Goal: Find specific page/section: Locate item on page

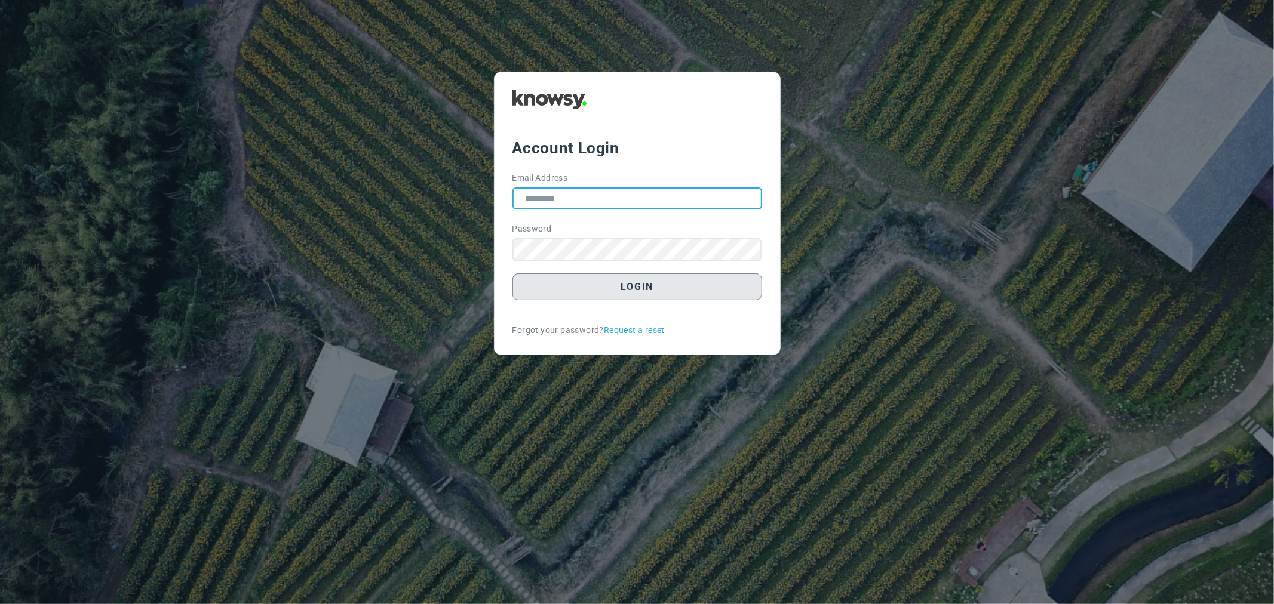
type input "**********"
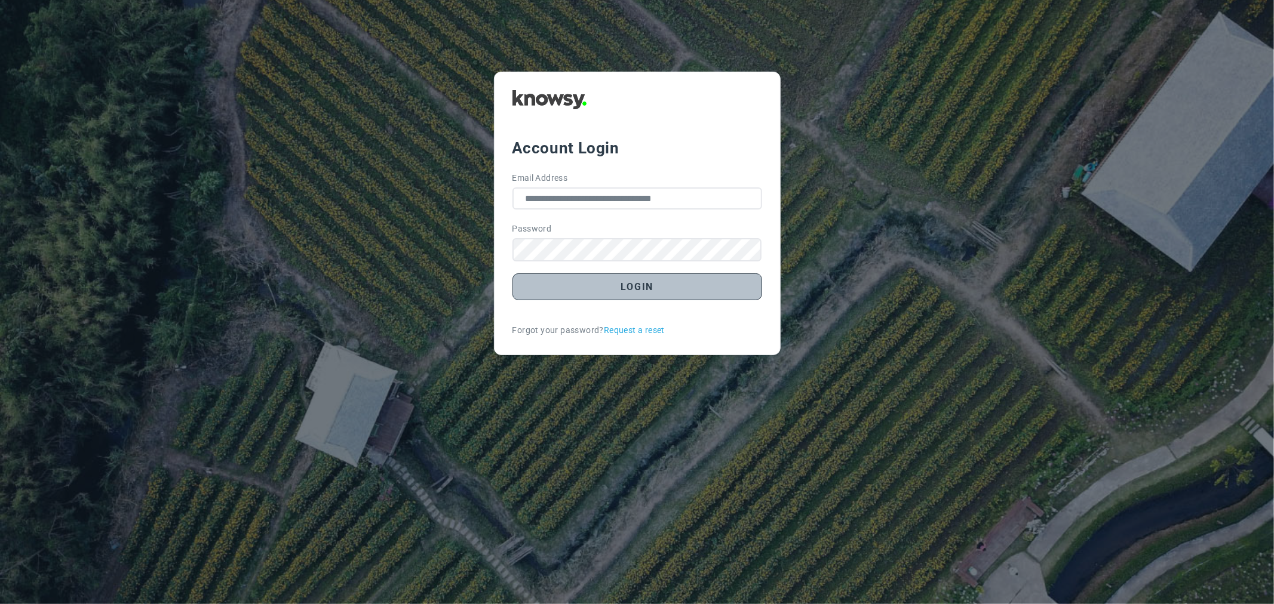
click at [696, 294] on button "Login" at bounding box center [637, 286] width 250 height 27
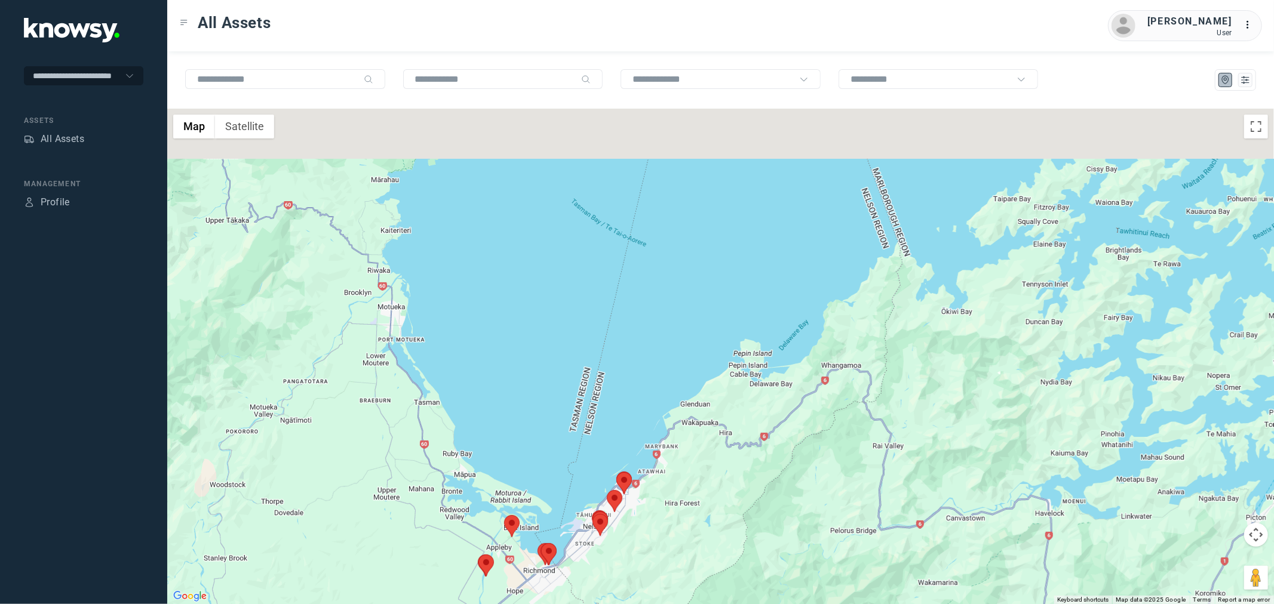
drag, startPoint x: 426, startPoint y: 226, endPoint x: 434, endPoint y: 351, distance: 125.0
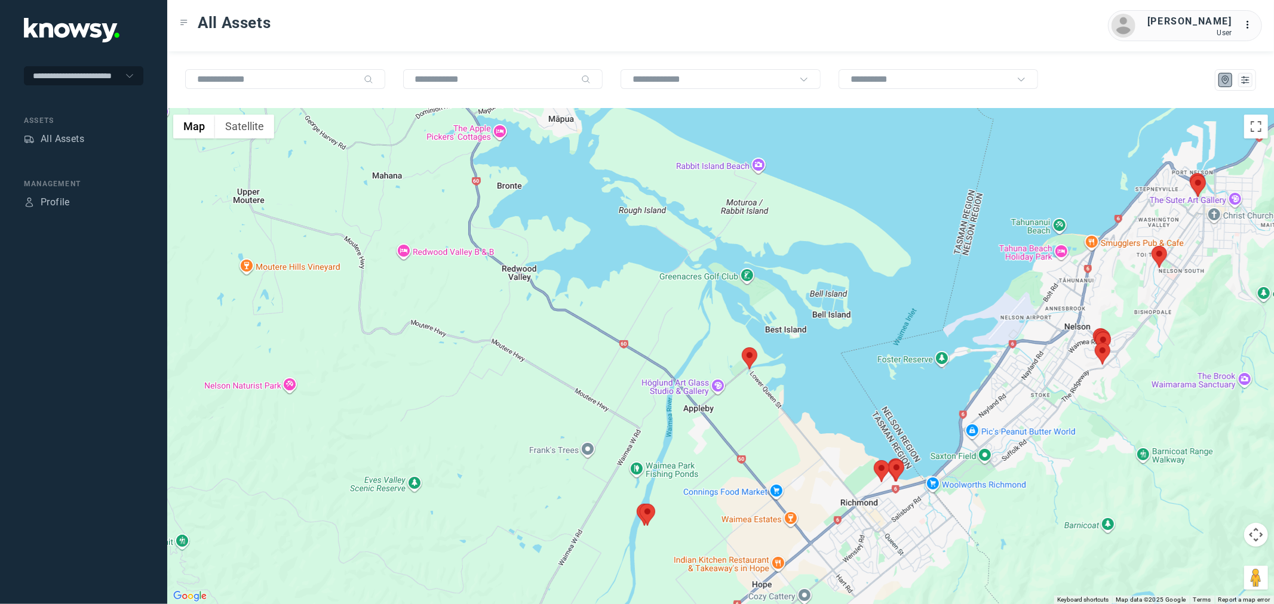
click at [742, 348] on area at bounding box center [742, 348] width 0 height 0
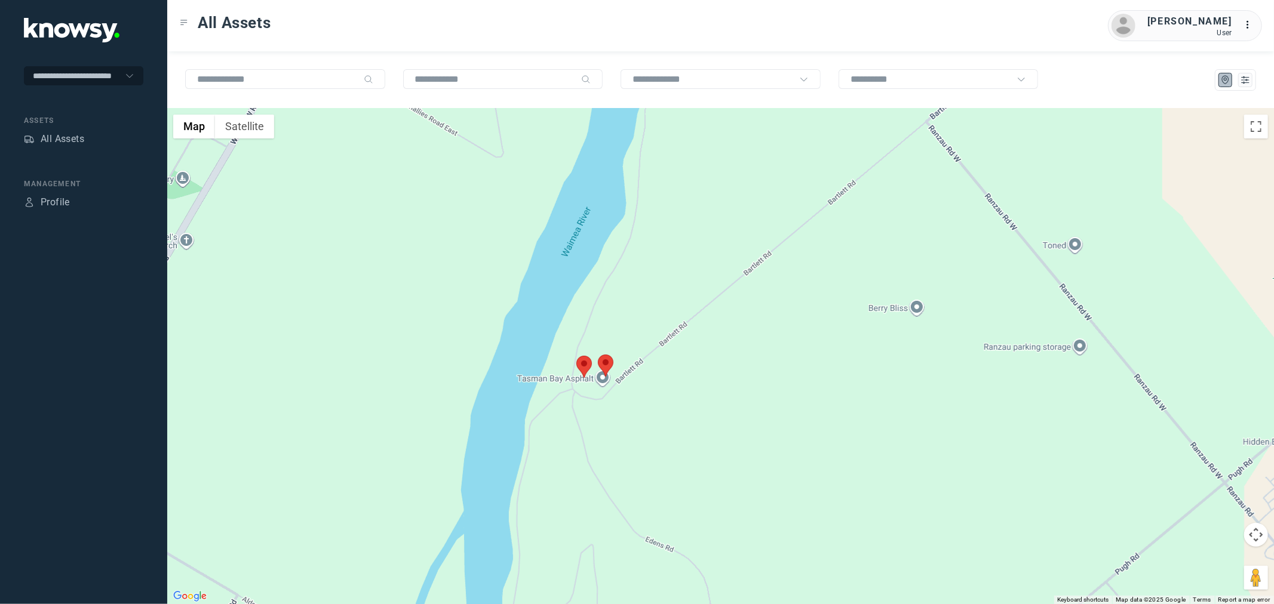
click at [598, 355] on area at bounding box center [598, 355] width 0 height 0
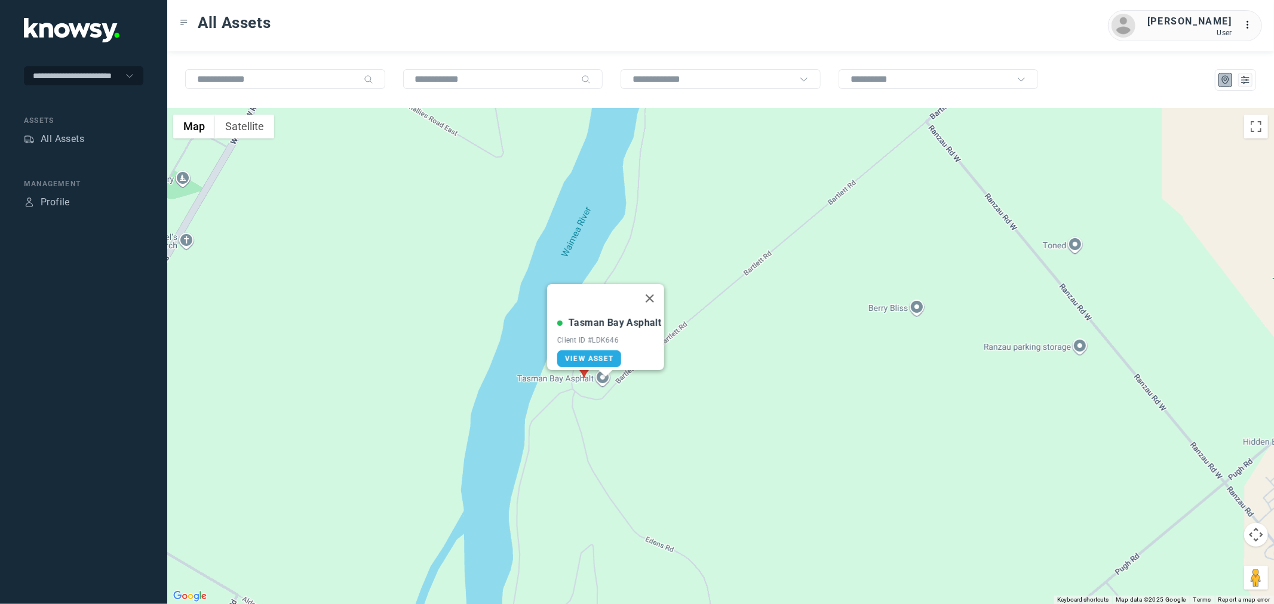
click at [576, 356] on area at bounding box center [576, 356] width 0 height 0
click at [616, 290] on button "Close" at bounding box center [630, 299] width 29 height 29
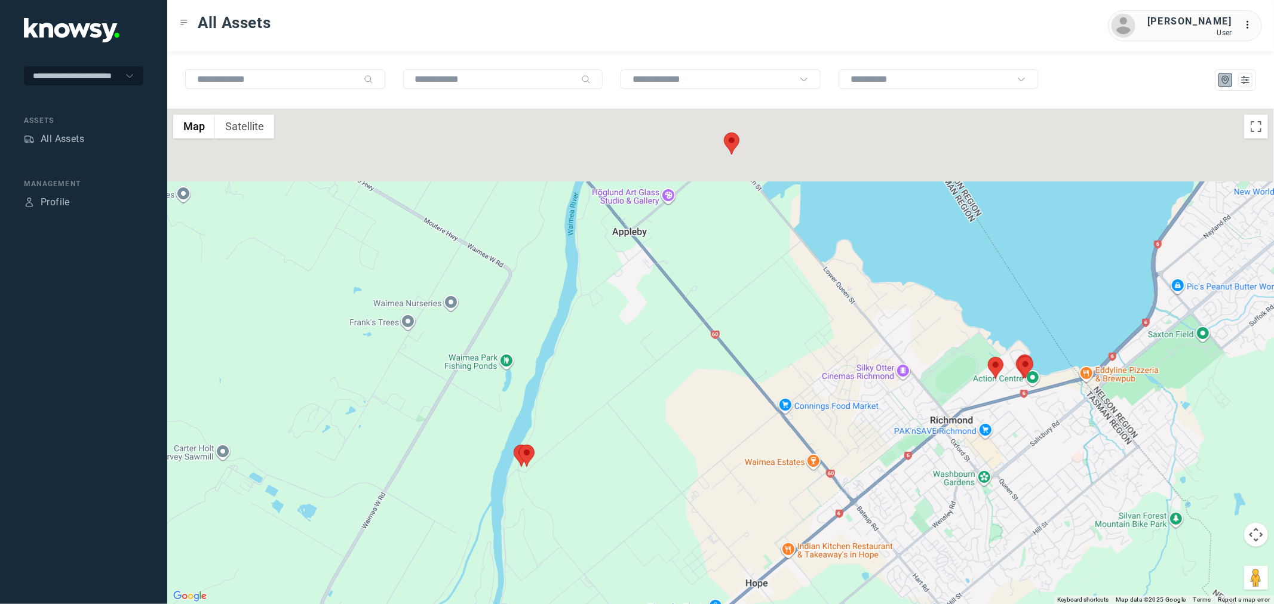
drag, startPoint x: 729, startPoint y: 299, endPoint x: 603, endPoint y: 527, distance: 260.6
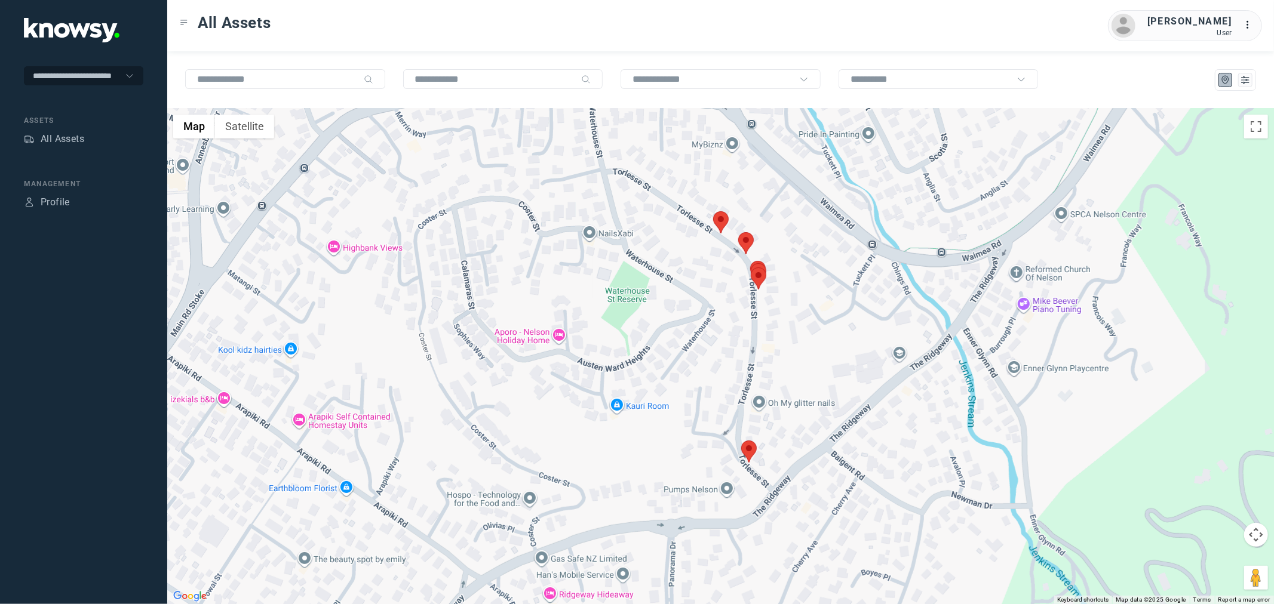
click at [741, 441] on area at bounding box center [741, 441] width 0 height 0
click at [713, 211] on area at bounding box center [713, 211] width 0 height 0
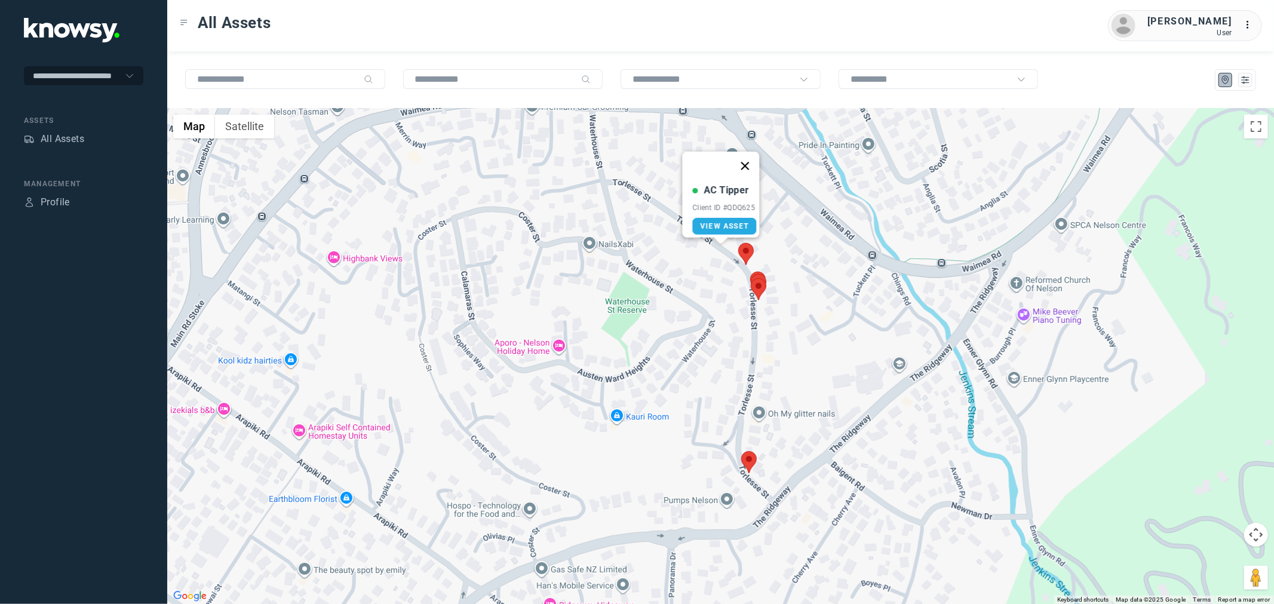
click at [747, 164] on button "Close" at bounding box center [744, 166] width 29 height 29
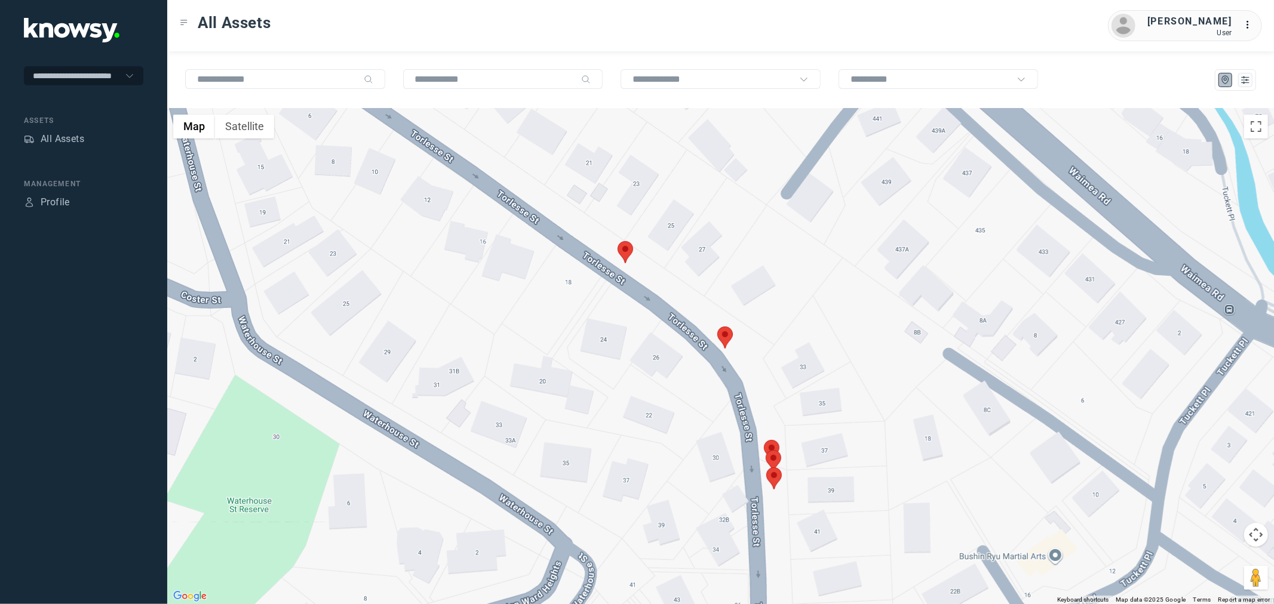
click at [717, 327] on area at bounding box center [717, 327] width 0 height 0
click at [765, 450] on area at bounding box center [765, 450] width 0 height 0
click at [766, 468] on area at bounding box center [766, 468] width 0 height 0
click at [807, 410] on button "Close" at bounding box center [809, 411] width 29 height 29
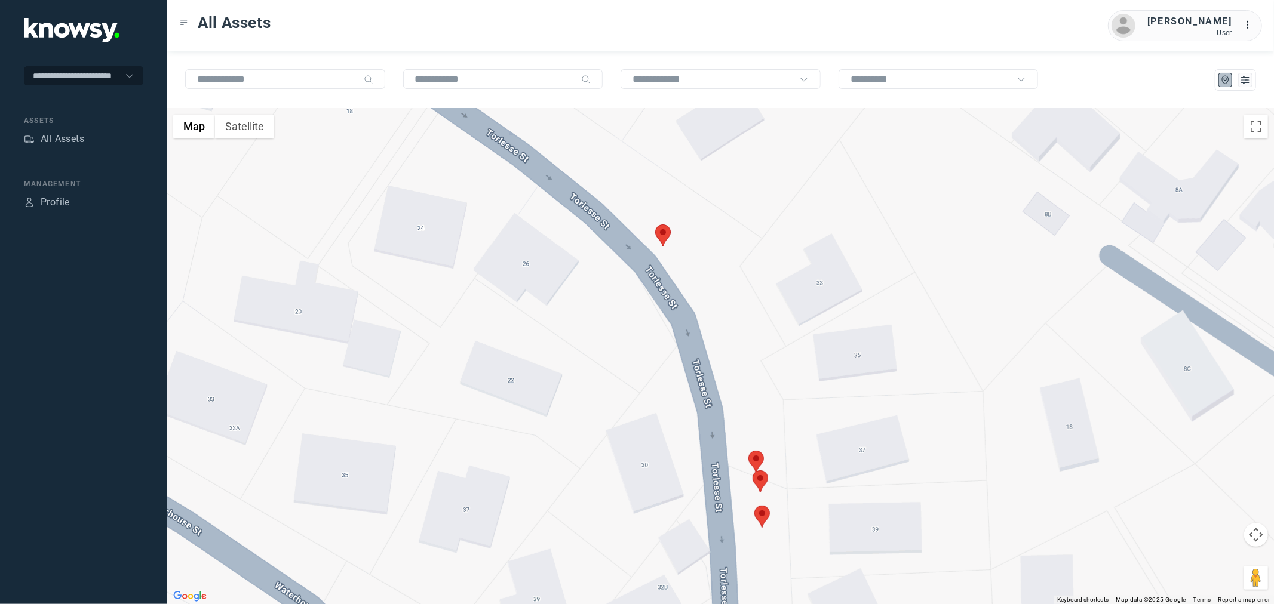
click at [748, 451] on area at bounding box center [748, 451] width 0 height 0
click at [787, 383] on button "Close" at bounding box center [791, 394] width 29 height 29
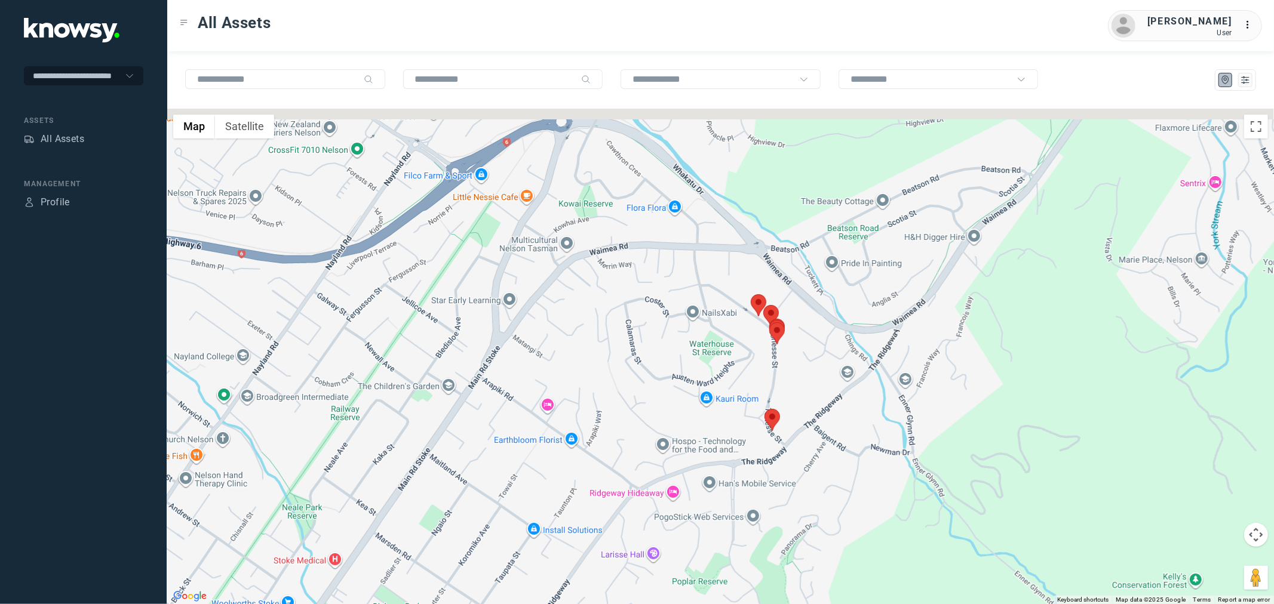
drag, startPoint x: 837, startPoint y: 210, endPoint x: 755, endPoint y: 335, distance: 149.2
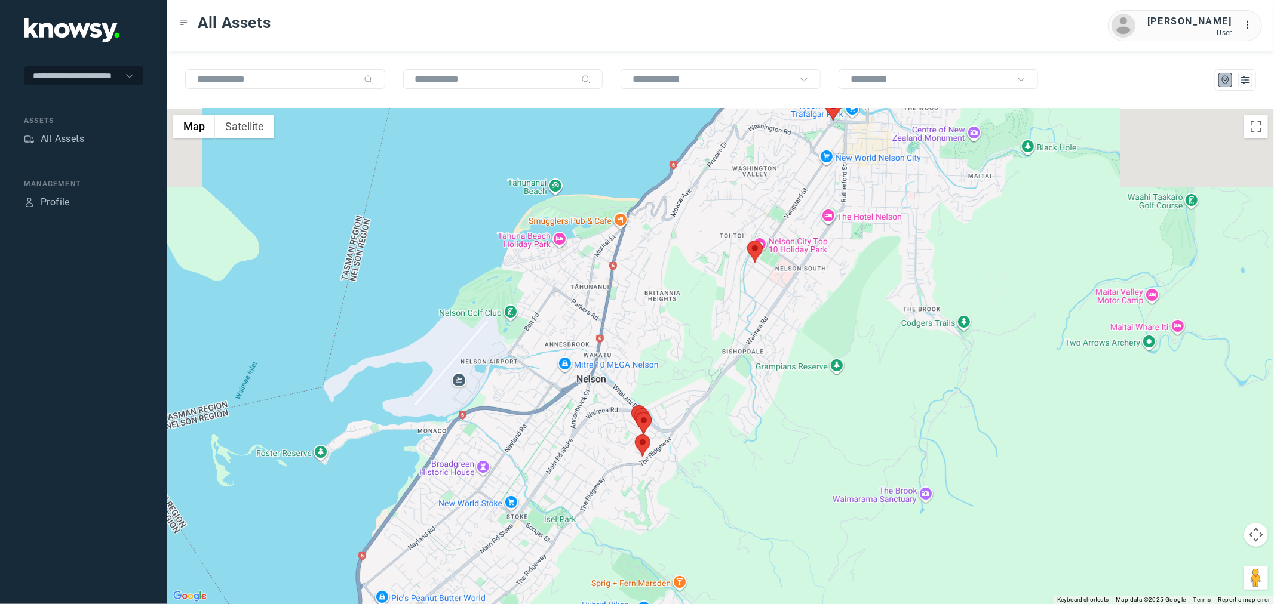
drag, startPoint x: 849, startPoint y: 193, endPoint x: 748, endPoint y: 294, distance: 142.7
click at [748, 294] on div at bounding box center [720, 357] width 1106 height 496
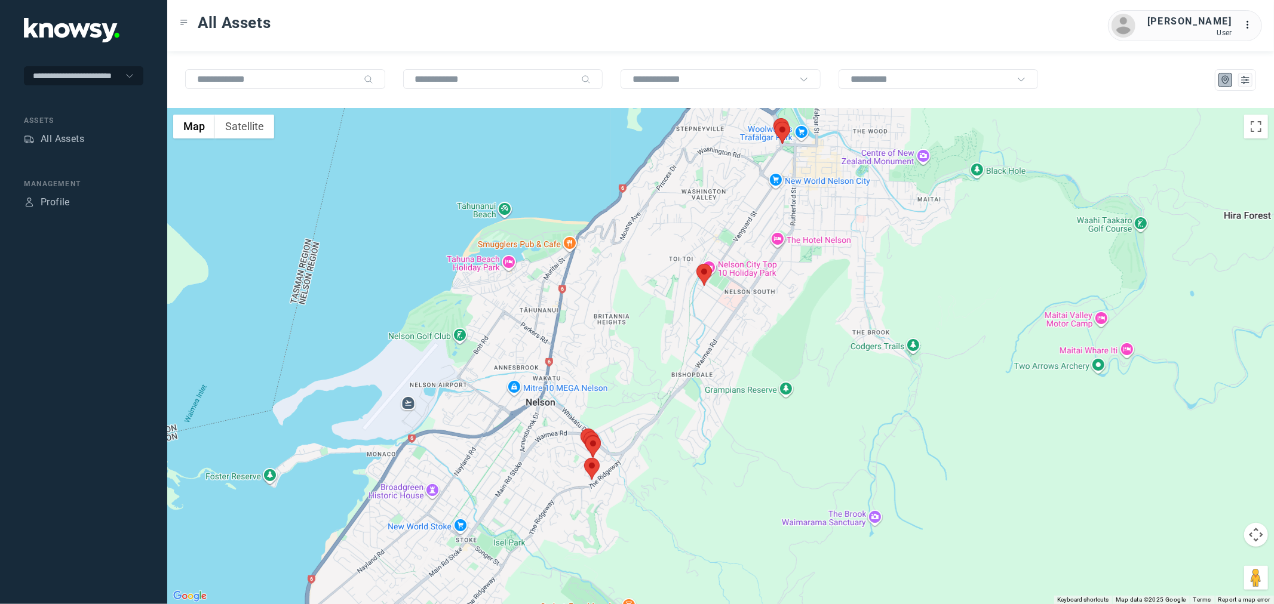
click at [696, 264] on area at bounding box center [696, 264] width 0 height 0
click at [790, 134] on div "[PERSON_NAME] S Client ID #LLD852 View Asset" at bounding box center [720, 357] width 1106 height 496
click at [774, 122] on area at bounding box center [774, 122] width 0 height 0
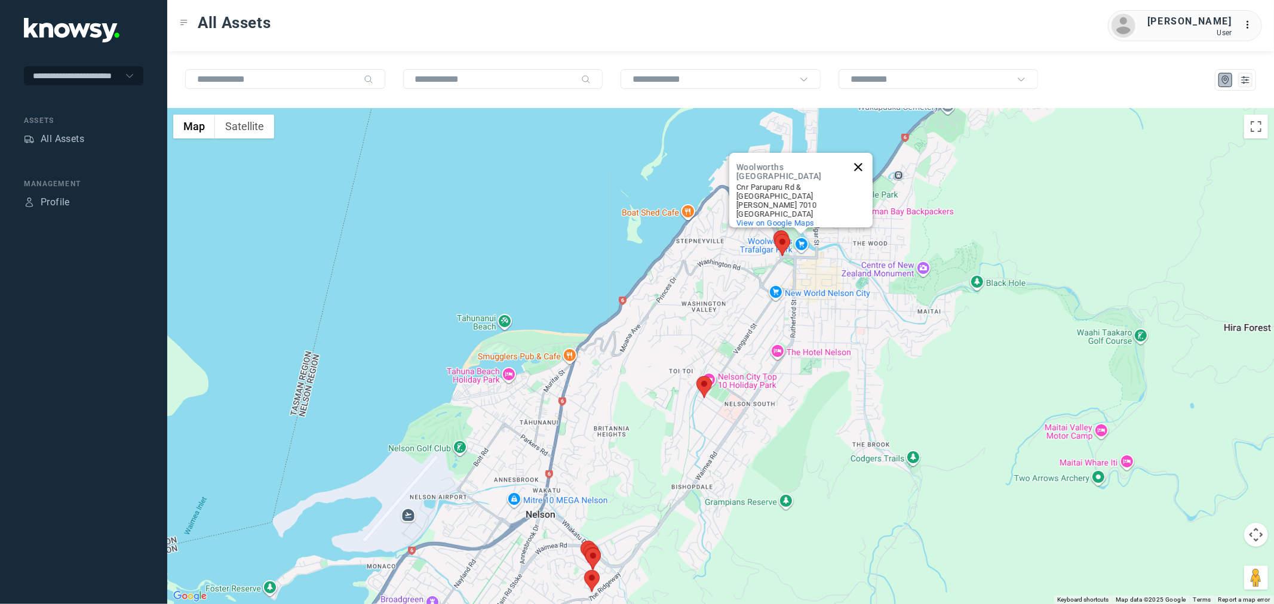
click at [859, 159] on button "Close" at bounding box center [858, 167] width 29 height 29
click at [774, 234] on area at bounding box center [774, 234] width 0 height 0
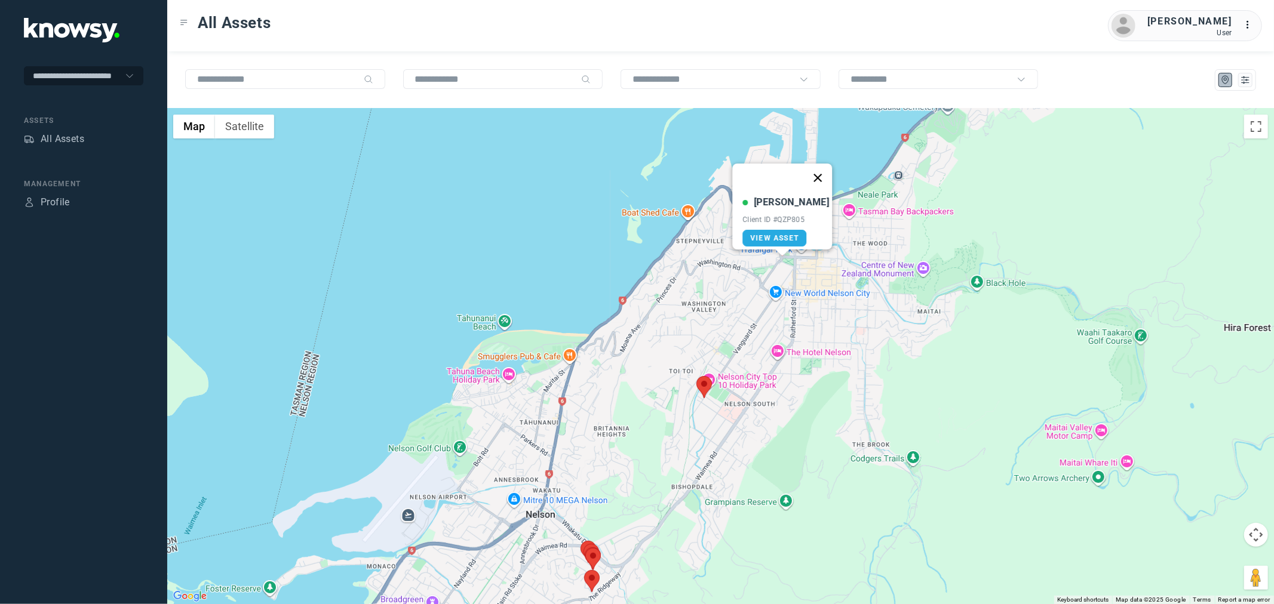
click at [803, 171] on button "Close" at bounding box center [817, 178] width 29 height 29
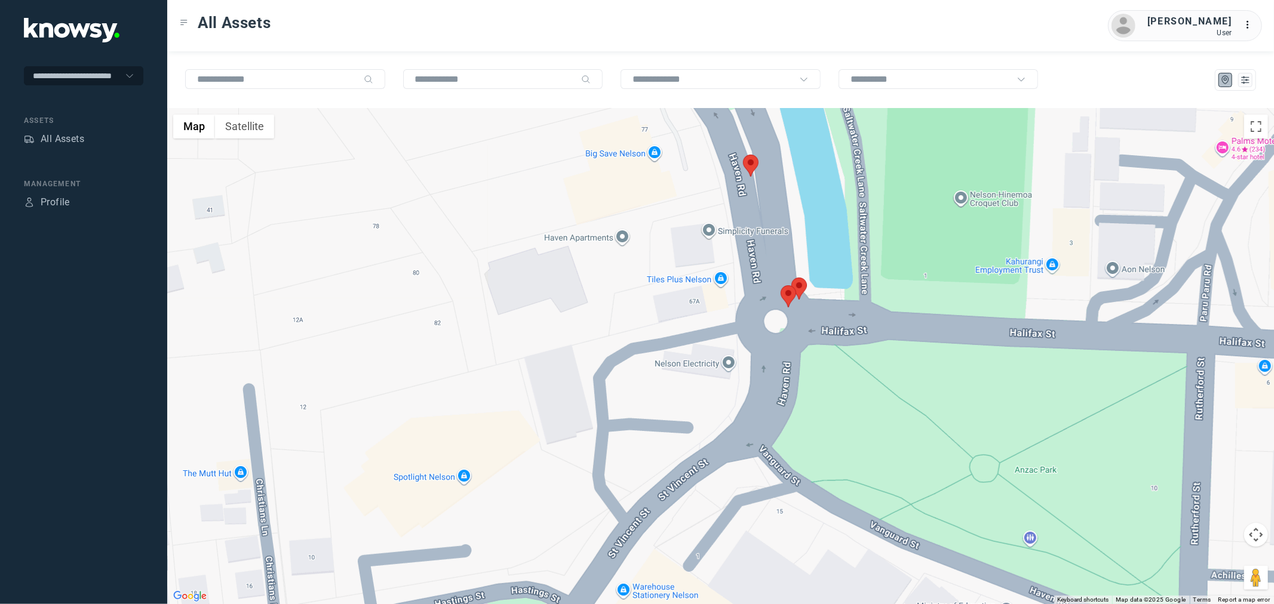
click at [743, 155] on area at bounding box center [743, 155] width 0 height 0
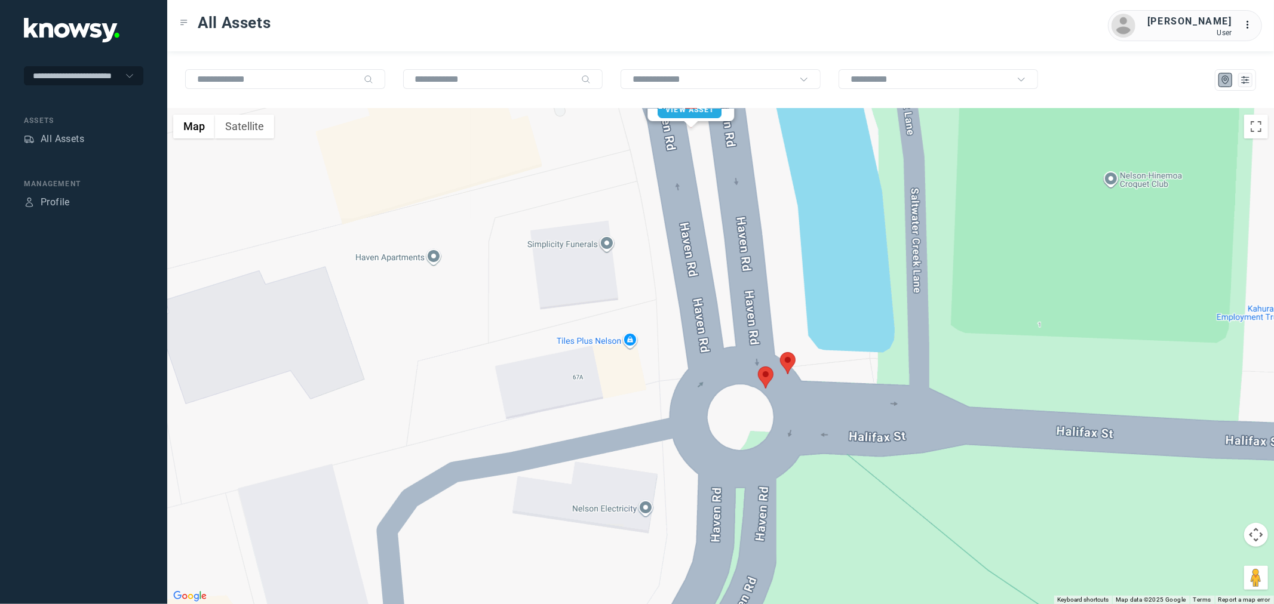
click at [780, 352] on area at bounding box center [780, 352] width 0 height 0
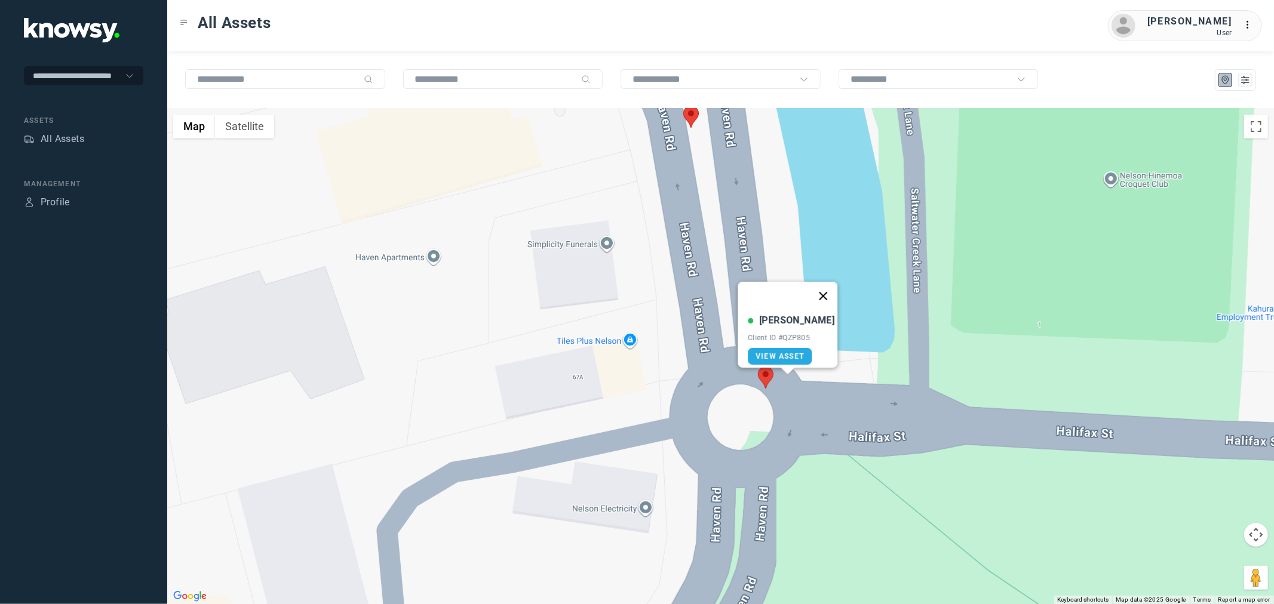
click at [821, 285] on button "Close" at bounding box center [822, 296] width 29 height 29
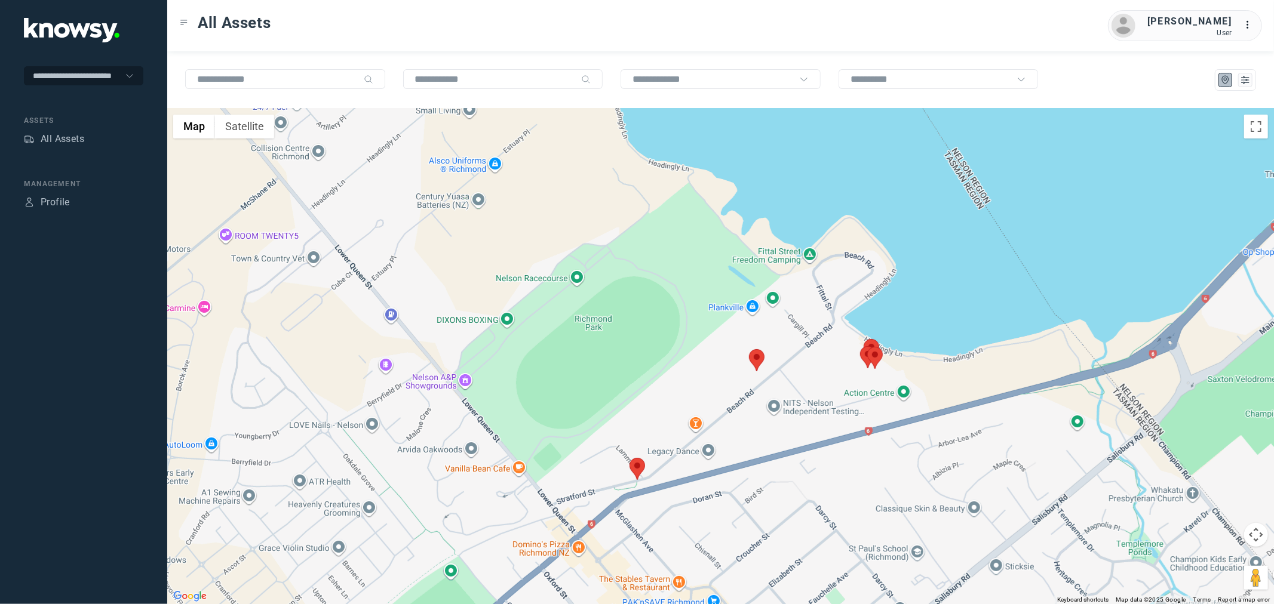
click at [629, 458] on area at bounding box center [629, 458] width 0 height 0
click at [658, 392] on button "Close" at bounding box center [672, 402] width 29 height 29
click at [431, 377] on div at bounding box center [720, 357] width 1106 height 496
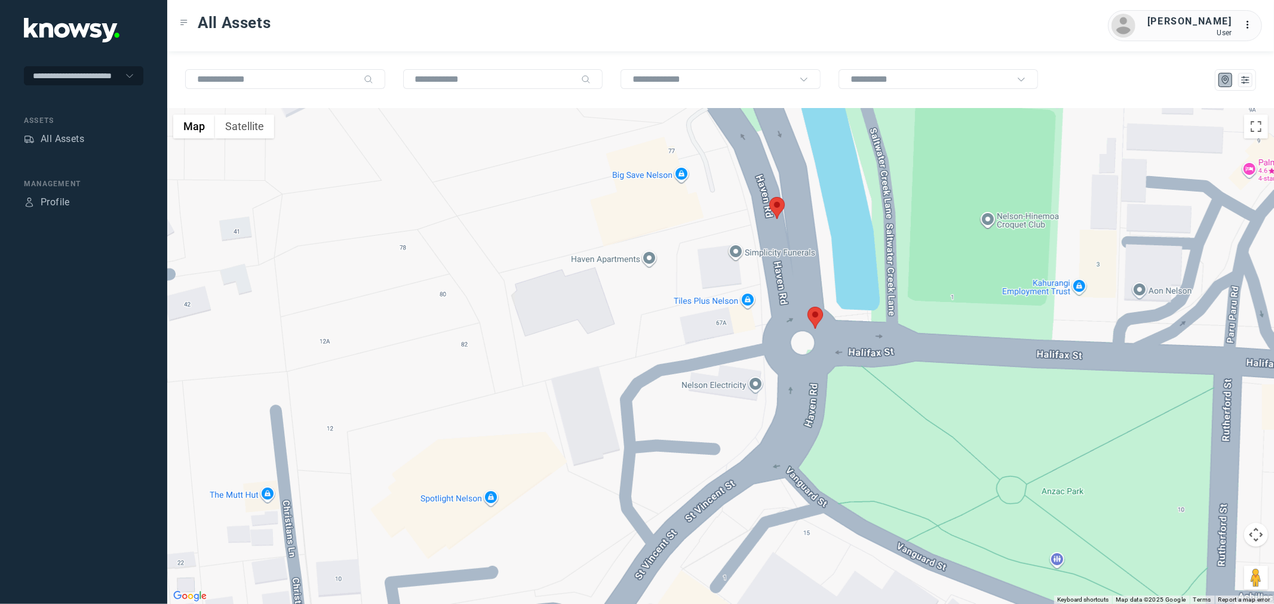
click at [807, 307] on area at bounding box center [807, 307] width 0 height 0
click at [769, 197] on area at bounding box center [769, 197] width 0 height 0
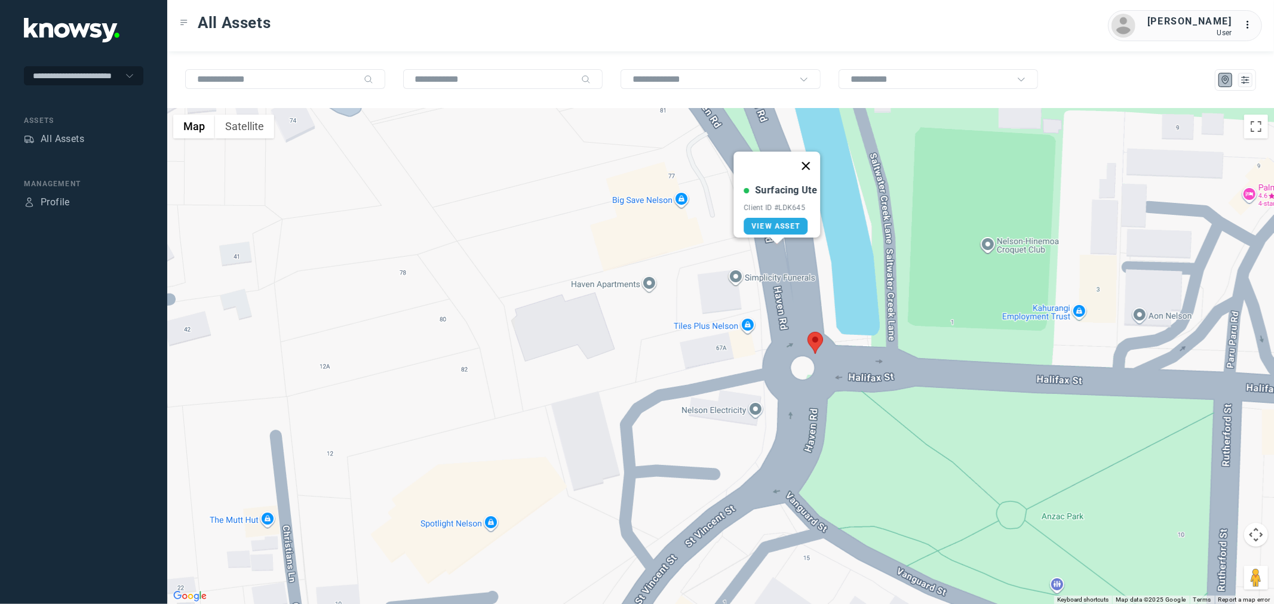
click at [808, 161] on button "Close" at bounding box center [805, 166] width 29 height 29
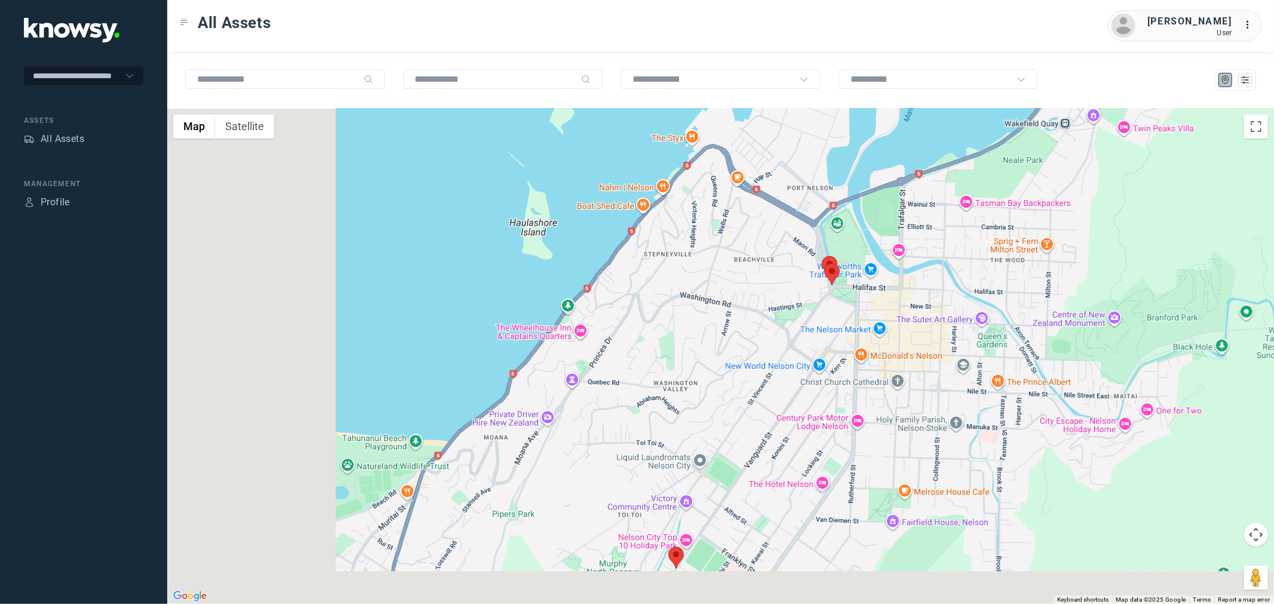
drag, startPoint x: 494, startPoint y: 340, endPoint x: 927, endPoint y: 225, distance: 448.0
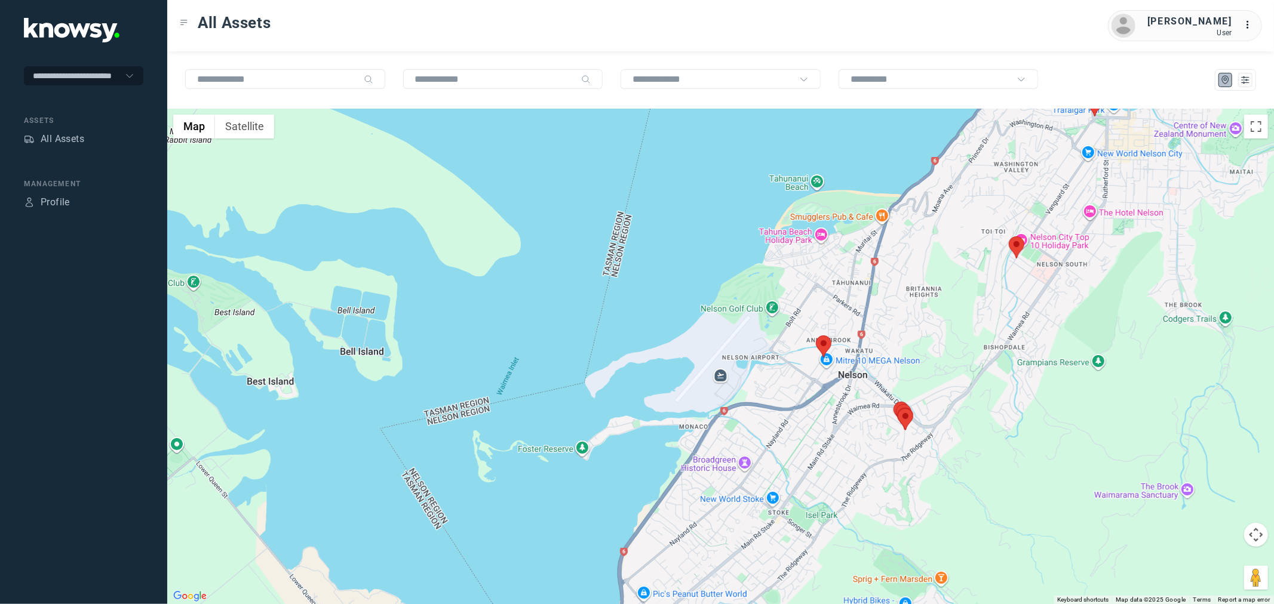
drag, startPoint x: 660, startPoint y: 373, endPoint x: 689, endPoint y: 283, distance: 94.8
click at [680, 340] on div at bounding box center [720, 357] width 1106 height 496
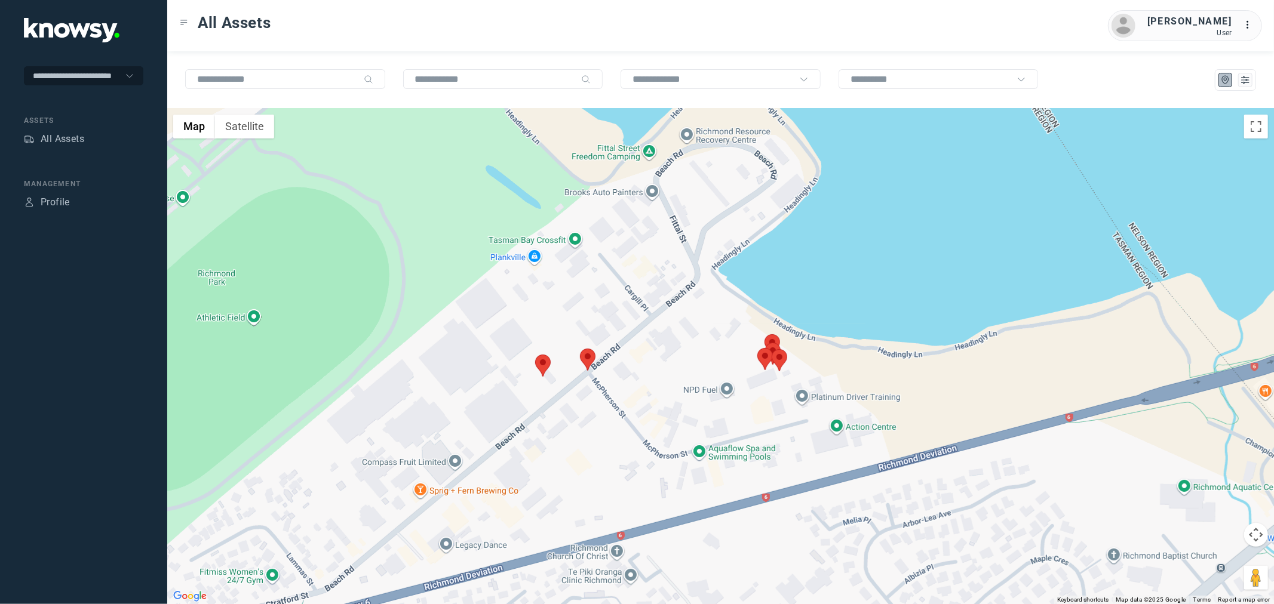
click at [535, 355] on area at bounding box center [535, 355] width 0 height 0
click at [580, 349] on area at bounding box center [580, 349] width 0 height 0
click at [621, 285] on button "Close" at bounding box center [622, 292] width 29 height 29
click at [580, 349] on area at bounding box center [580, 349] width 0 height 0
click at [616, 293] on button "Close" at bounding box center [622, 292] width 29 height 29
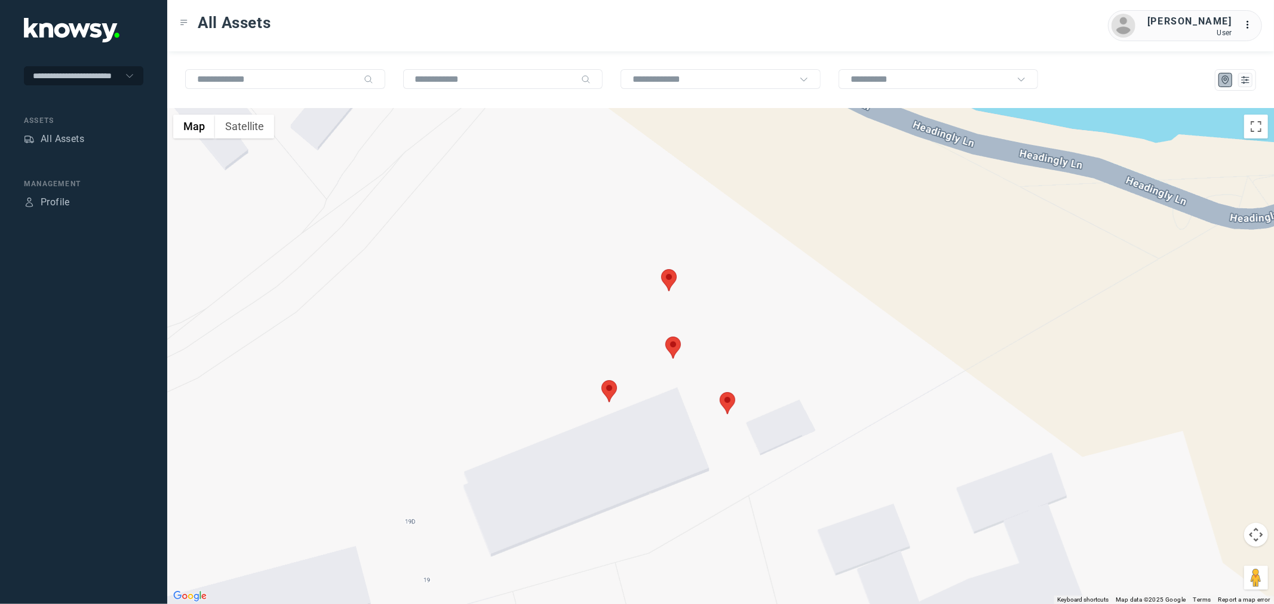
click at [661, 269] on area at bounding box center [661, 269] width 0 height 0
click at [665, 337] on area at bounding box center [665, 337] width 0 height 0
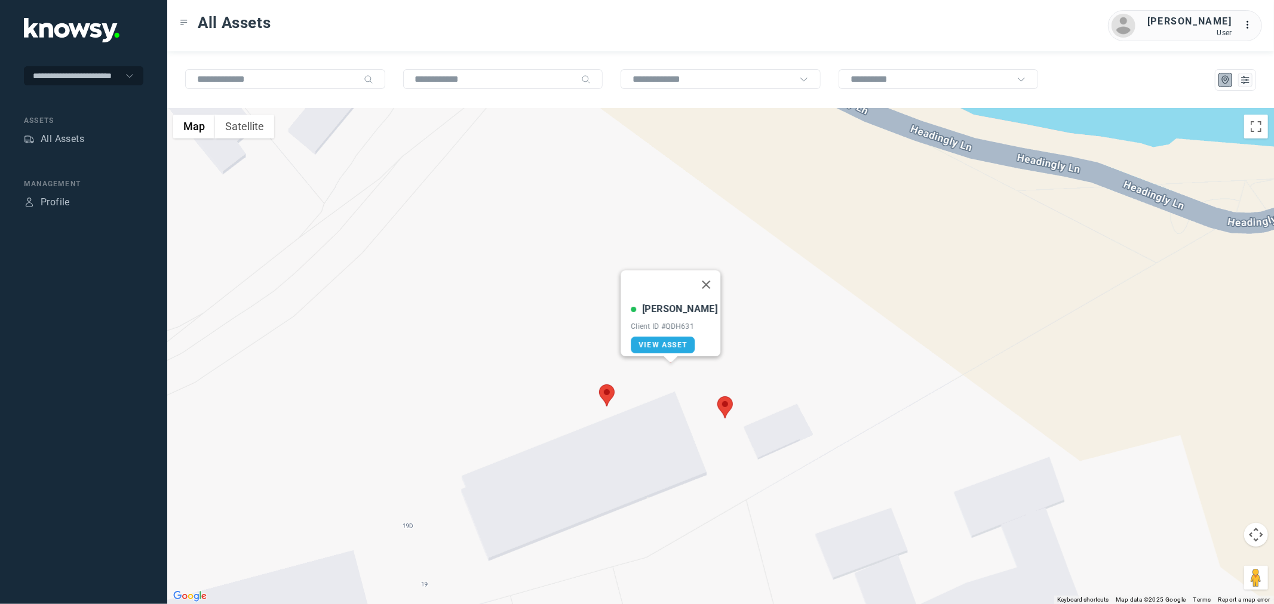
drag, startPoint x: 616, startPoint y: 386, endPoint x: 613, endPoint y: 396, distance: 10.2
click at [613, 395] on img at bounding box center [607, 396] width 16 height 22
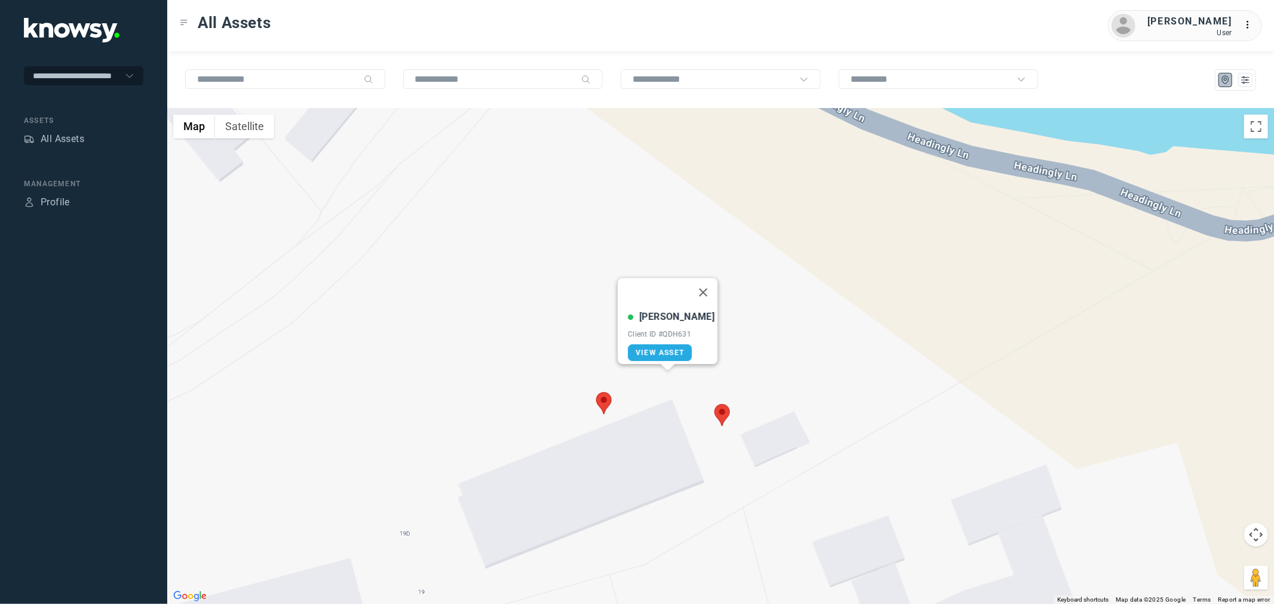
click at [714, 404] on area at bounding box center [714, 404] width 0 height 0
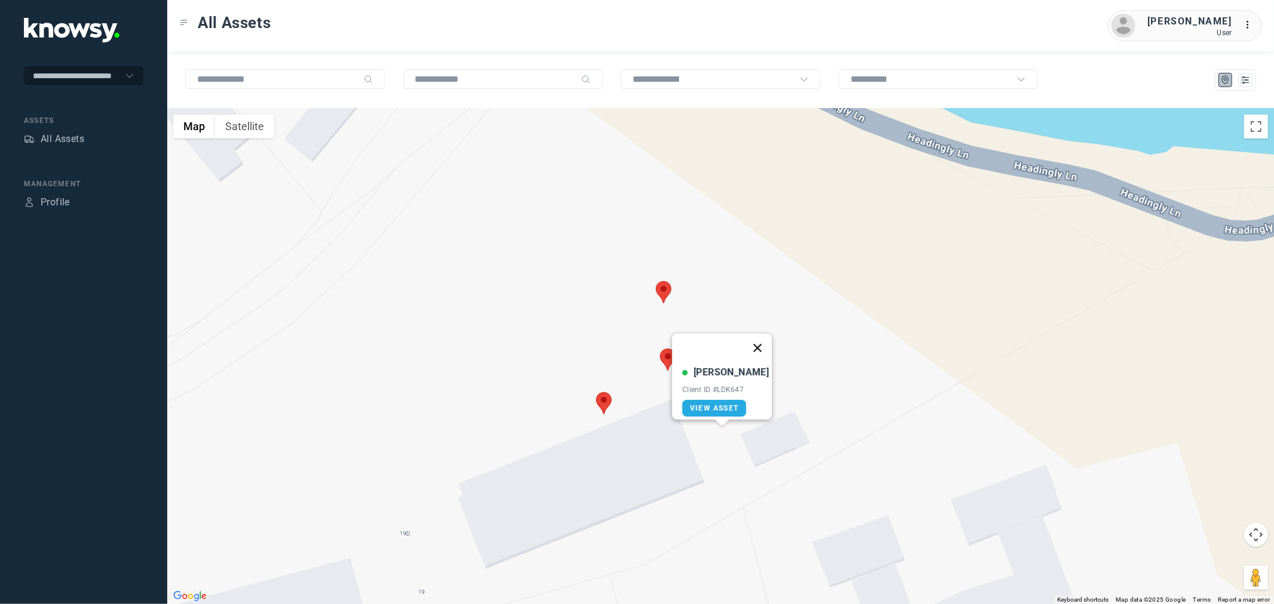
click at [752, 347] on button "Close" at bounding box center [757, 348] width 29 height 29
